Goal: Communication & Community: Answer question/provide support

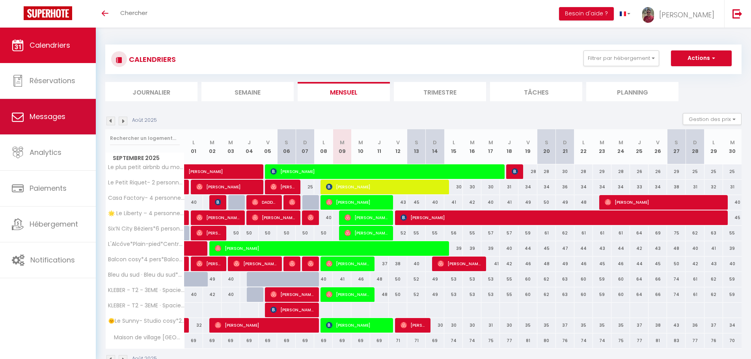
click at [50, 107] on link "Messages" at bounding box center [48, 116] width 96 height 35
select select "message"
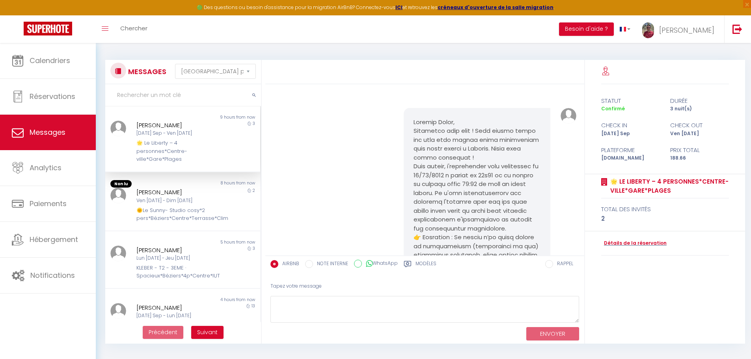
scroll to position [1690, 0]
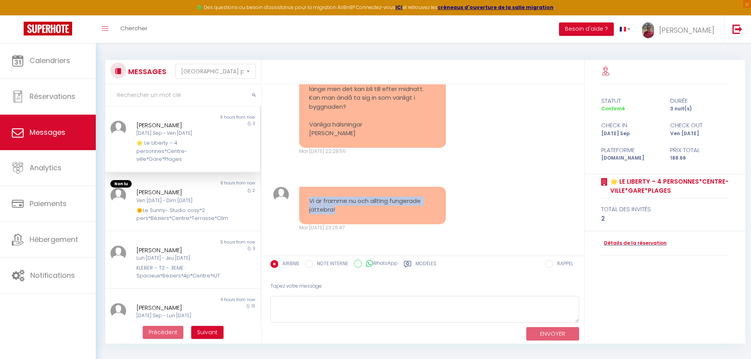
drag, startPoint x: 340, startPoint y: 210, endPoint x: 309, endPoint y: 200, distance: 33.3
click at [309, 200] on pre "Vi är framme nu och allting fungerade jättebra!" at bounding box center [372, 206] width 127 height 18
copy pre "Vi är framme nu och allting fungerade jättebra!"
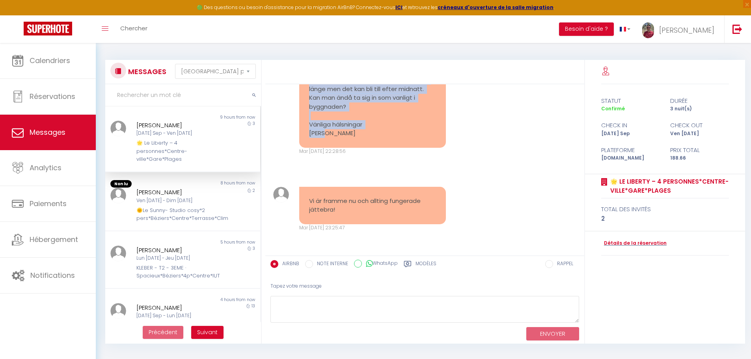
drag, startPoint x: 308, startPoint y: 147, endPoint x: 349, endPoint y: 212, distance: 76.2
click at [349, 148] on div "Hej, tack så mycket för informationen! Vårt tåg är tyvärr försenat, och vi vet …" at bounding box center [372, 102] width 147 height 91
copy pre "Hej, tack så mycket för informationen! Vårt tåg är tyvärr försenat, och vi vet …"
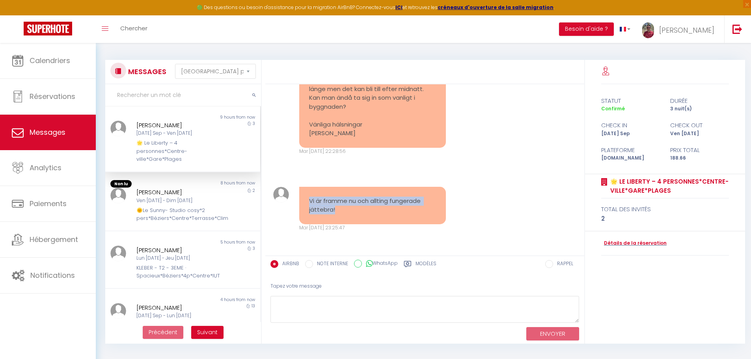
drag, startPoint x: 305, startPoint y: 197, endPoint x: 338, endPoint y: 212, distance: 35.7
click at [338, 212] on div "Vi är framme nu och allting fungerade jättebra!" at bounding box center [372, 205] width 147 height 37
copy pre "Vi är framme nu och allting fungerade jättebra!"
click at [169, 222] on div "🌞Le Sunny- Studio cosy*2 pers*Béziers*Centre*Terrasse*Clim" at bounding box center [176, 215] width 80 height 16
